Goal: Navigation & Orientation: Go to known website

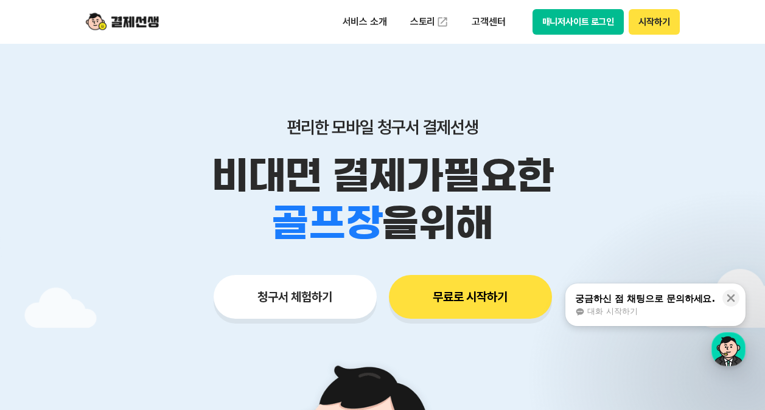
click at [564, 28] on button "매니저사이트 로그인" at bounding box center [579, 22] width 92 height 26
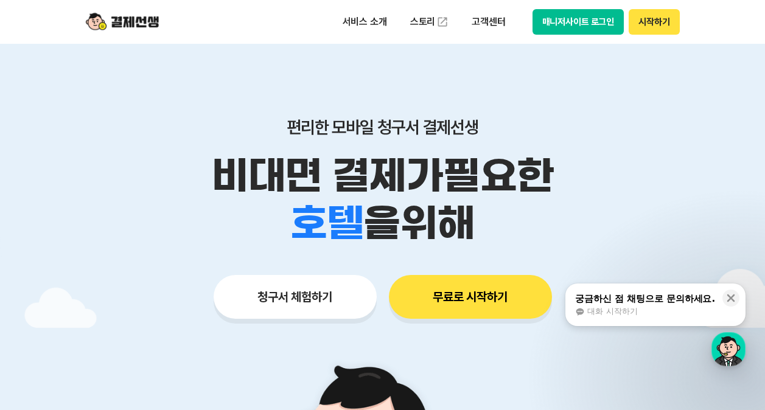
click at [578, 17] on button "매니저사이트 로그인" at bounding box center [579, 22] width 92 height 26
click at [593, 16] on button "매니저사이트 로그인" at bounding box center [579, 22] width 92 height 26
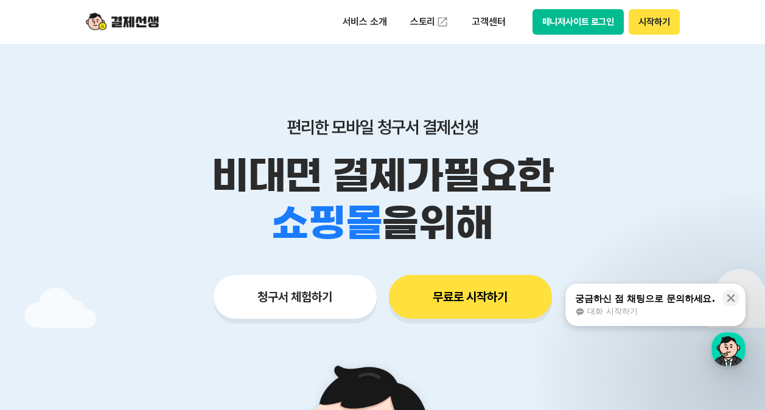
click at [609, 15] on button "매니저사이트 로그인" at bounding box center [579, 22] width 92 height 26
click at [550, 19] on button "매니저사이트 로그인" at bounding box center [579, 22] width 92 height 26
click at [654, 23] on button "시작하기" at bounding box center [654, 22] width 51 height 26
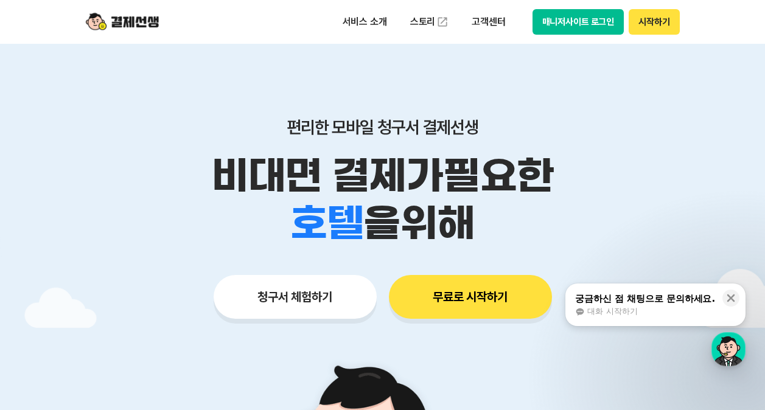
click at [580, 23] on button "매니저사이트 로그인" at bounding box center [579, 22] width 92 height 26
